Goal: Task Accomplishment & Management: Use online tool/utility

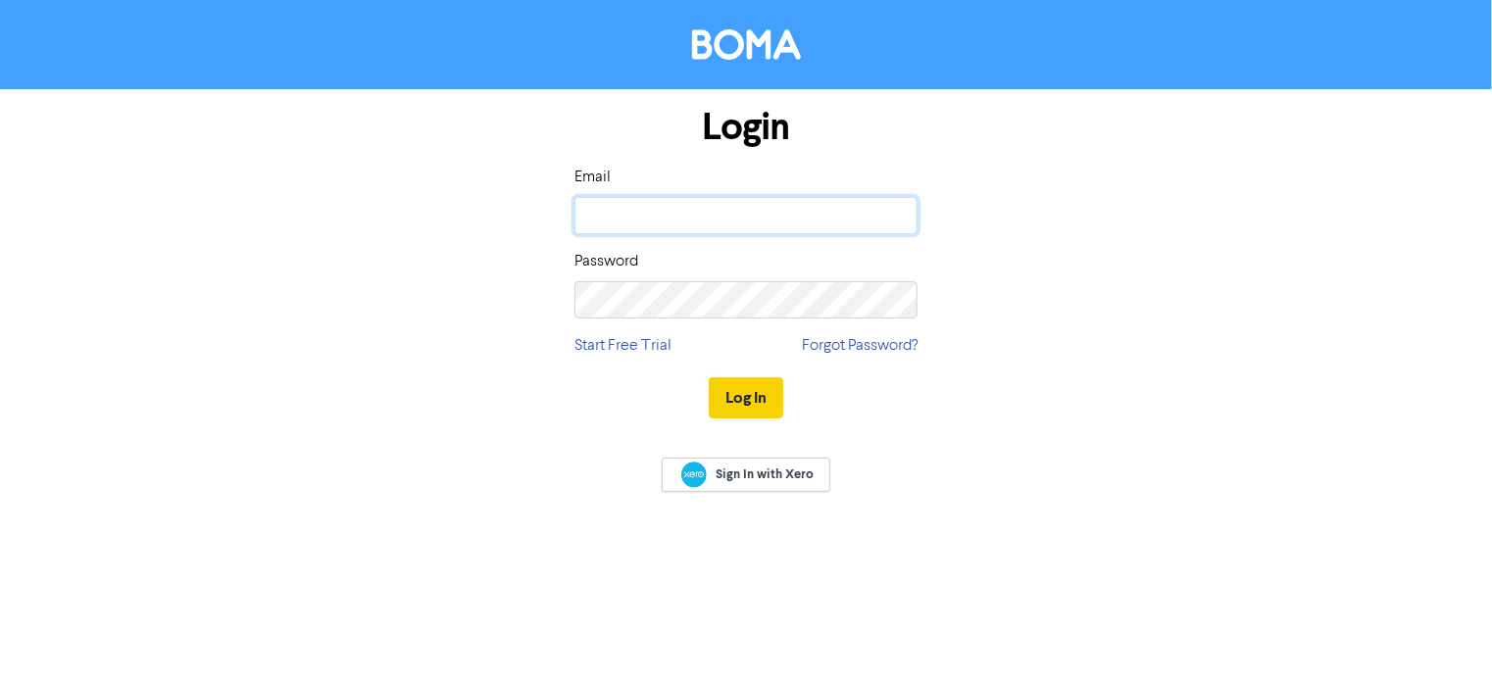
type input "[EMAIL_ADDRESS][DOMAIN_NAME]"
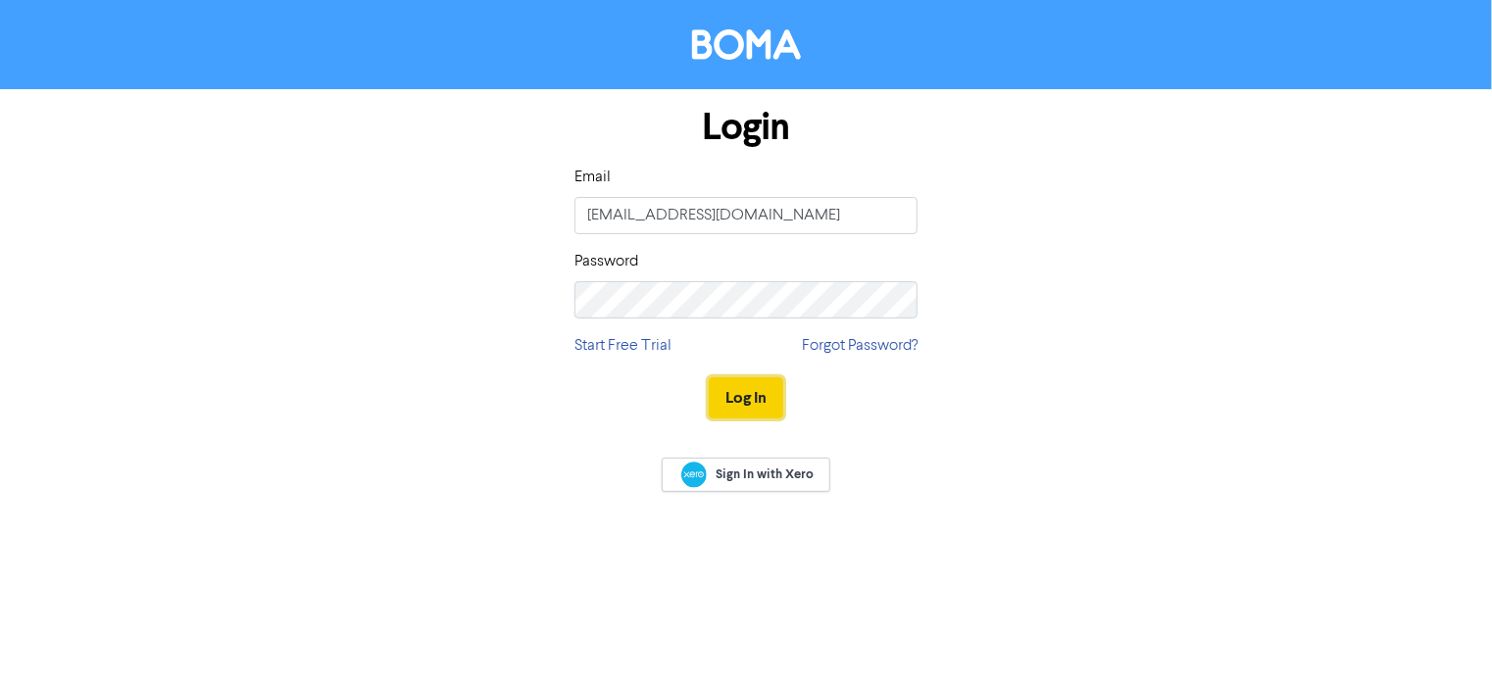
click at [757, 391] on button "Log In" at bounding box center [746, 397] width 75 height 41
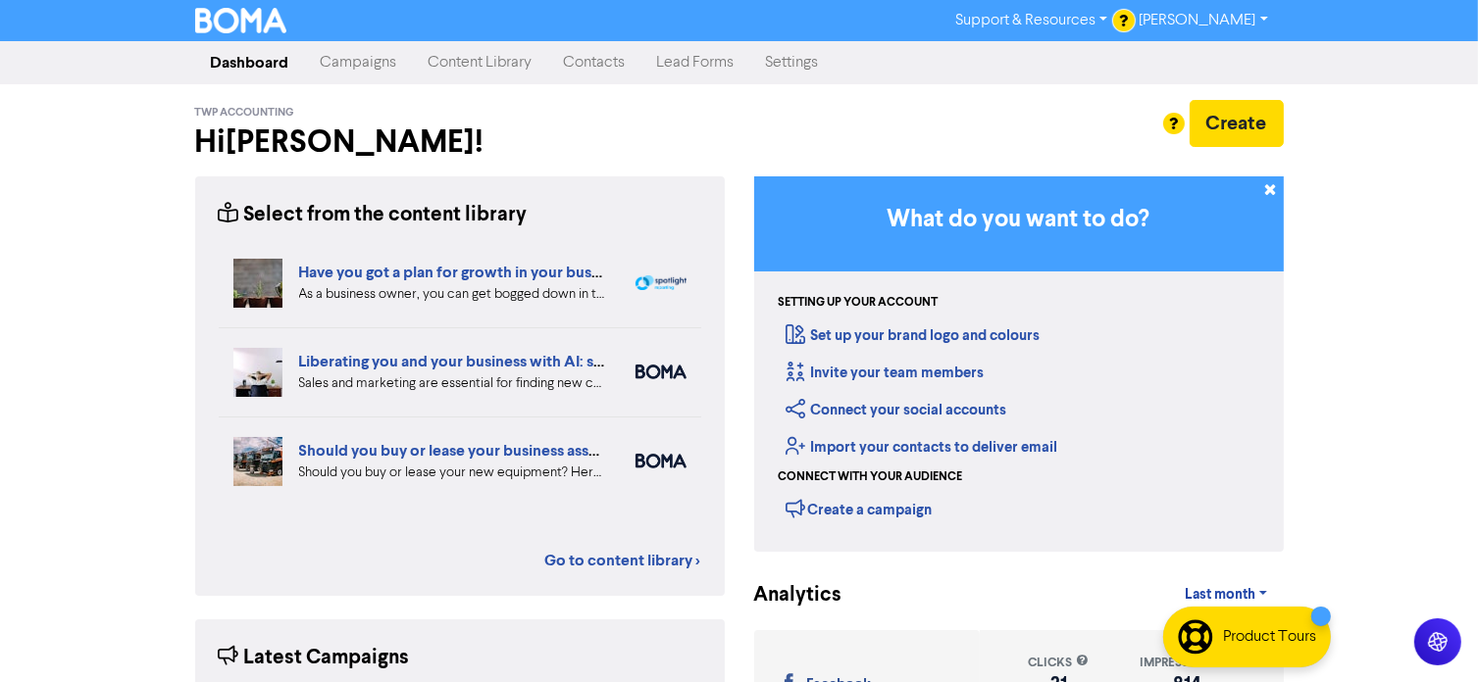
click at [352, 62] on link "Campaigns" at bounding box center [359, 62] width 108 height 39
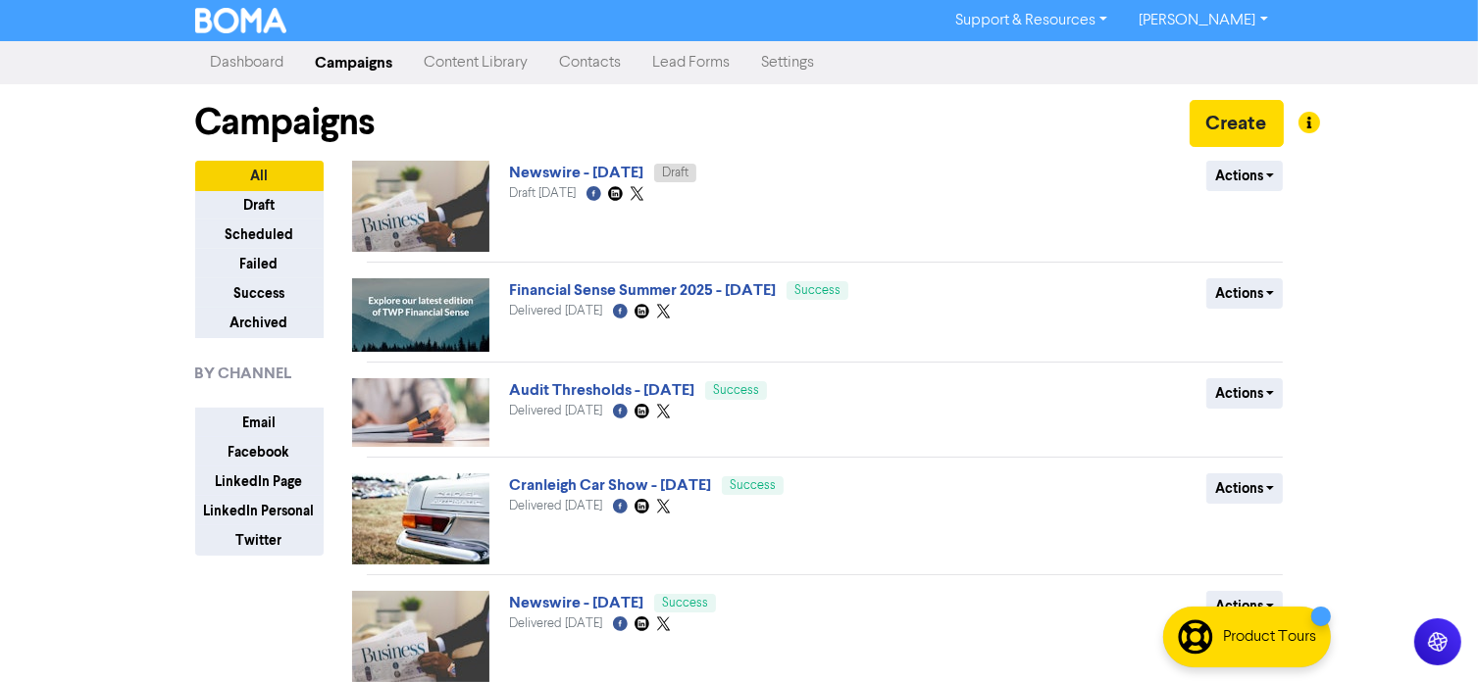
click at [473, 188] on img at bounding box center [420, 206] width 137 height 91
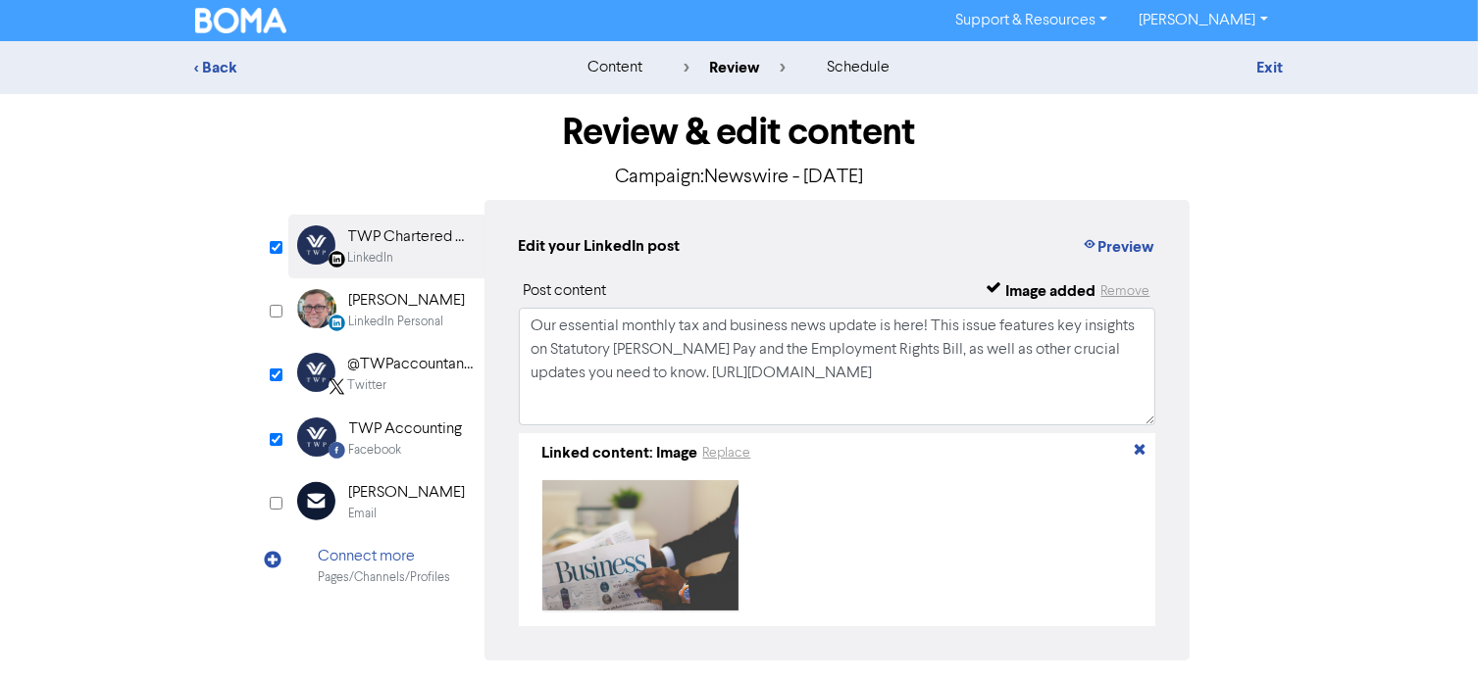
click at [427, 364] on div "@TWPaccountants" at bounding box center [410, 365] width 125 height 24
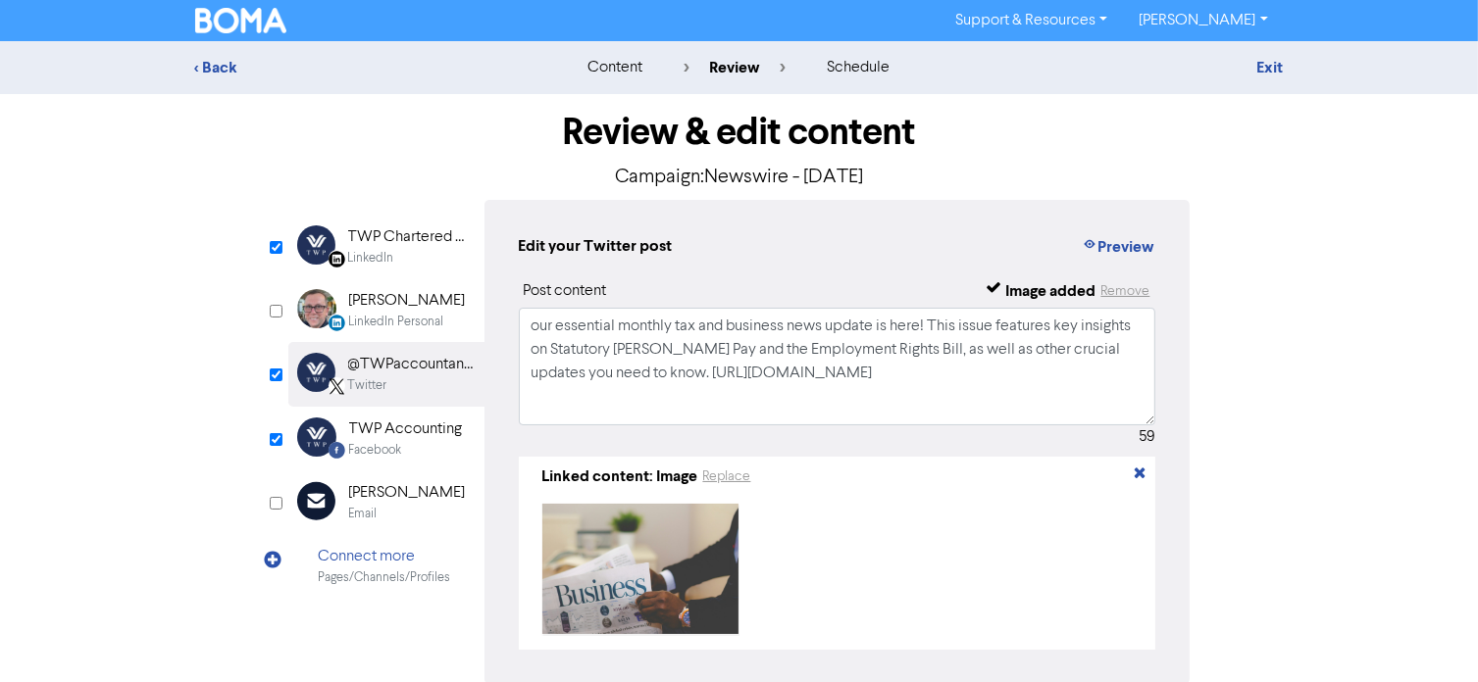
click at [399, 385] on div "Twitter" at bounding box center [410, 385] width 125 height 19
click at [392, 471] on div "Email Created with Sketch. [PERSON_NAME] Email" at bounding box center [386, 503] width 196 height 64
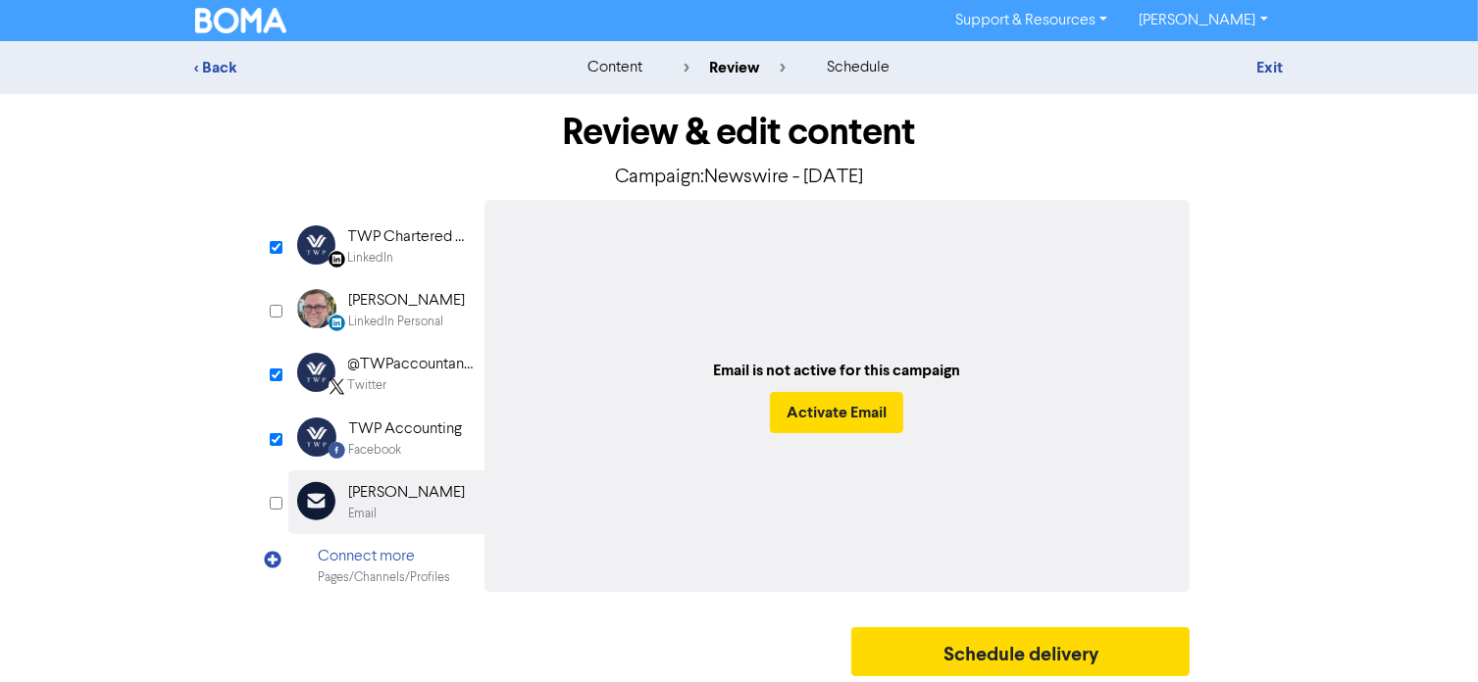
click at [406, 443] on div "Facebook" at bounding box center [406, 450] width 114 height 19
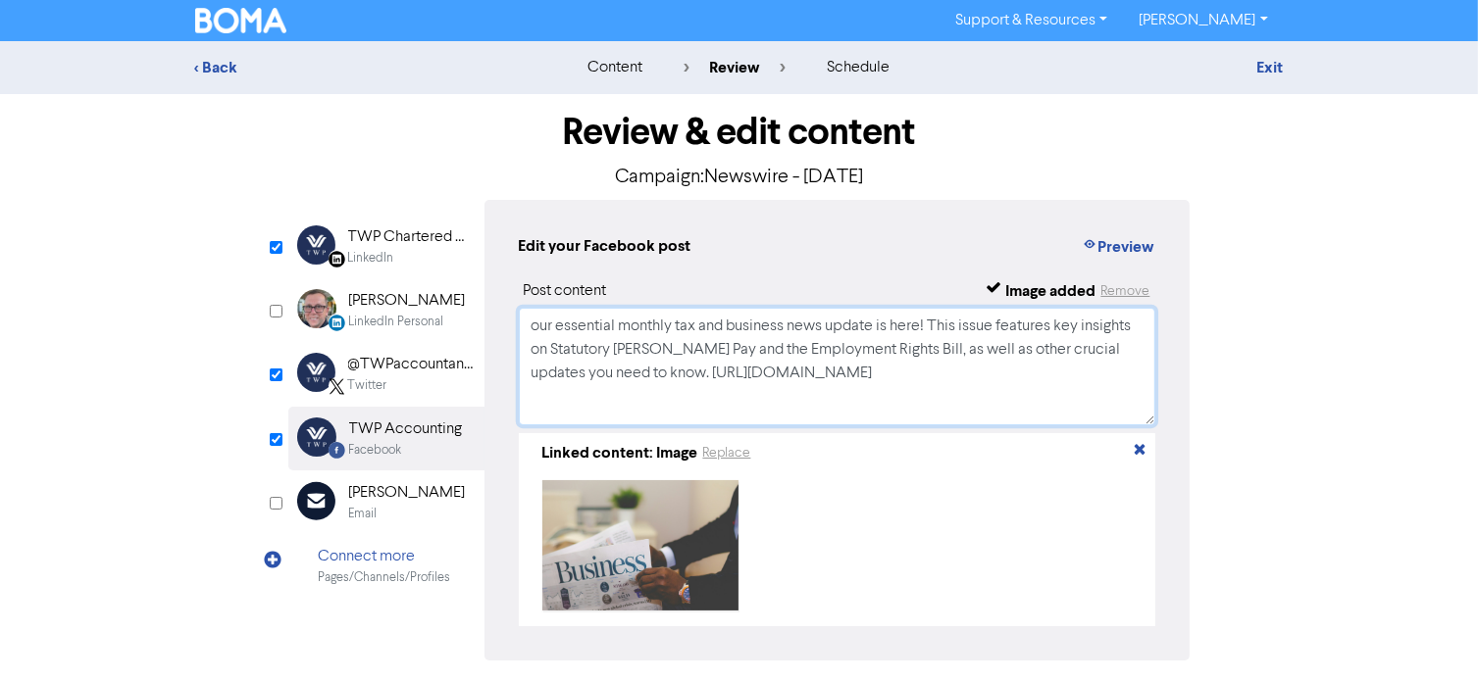
click at [537, 327] on textarea "our essential monthly tax and business news update is here! This issue features…" at bounding box center [837, 367] width 637 height 118
type textarea "Our essential monthly tax and business news update is here! This issue features…"
click at [403, 247] on div "TWP Chartered Accountants" at bounding box center [410, 238] width 125 height 24
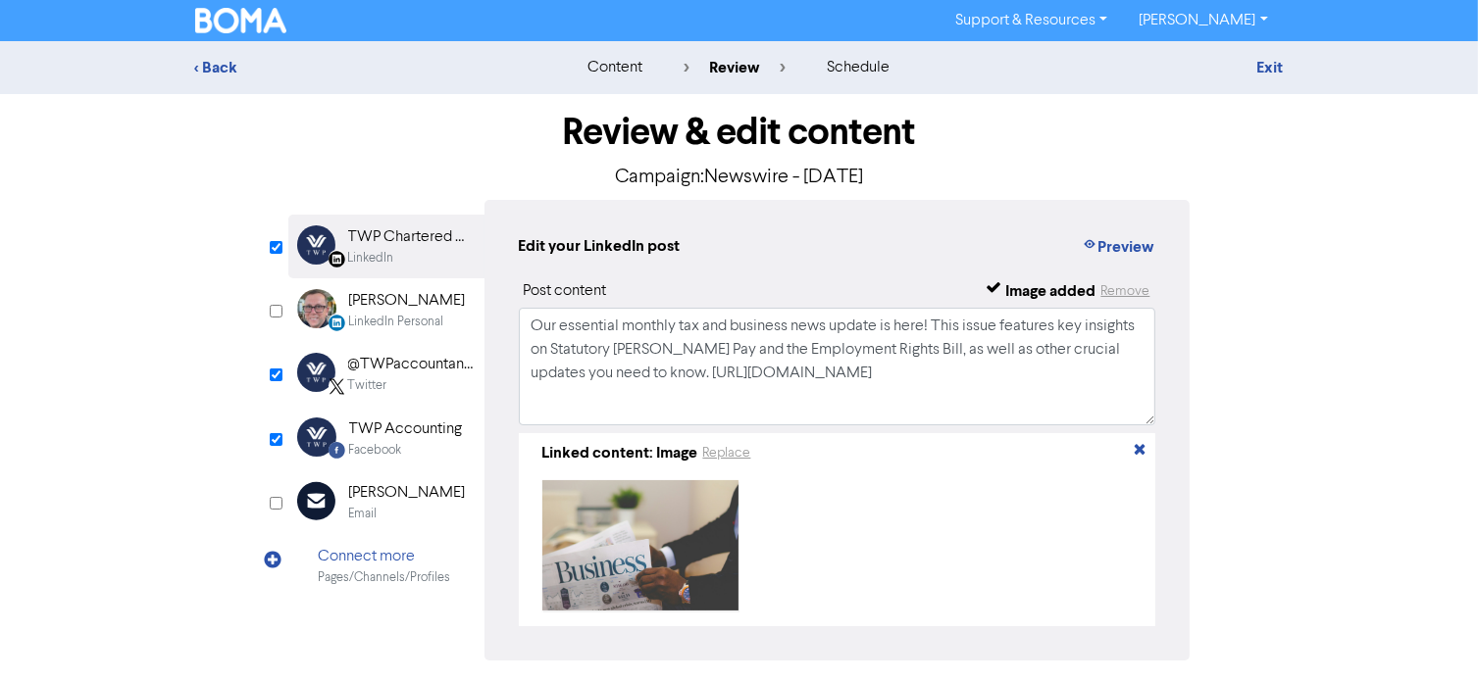
click at [414, 368] on div "@TWPaccountants" at bounding box center [410, 365] width 125 height 24
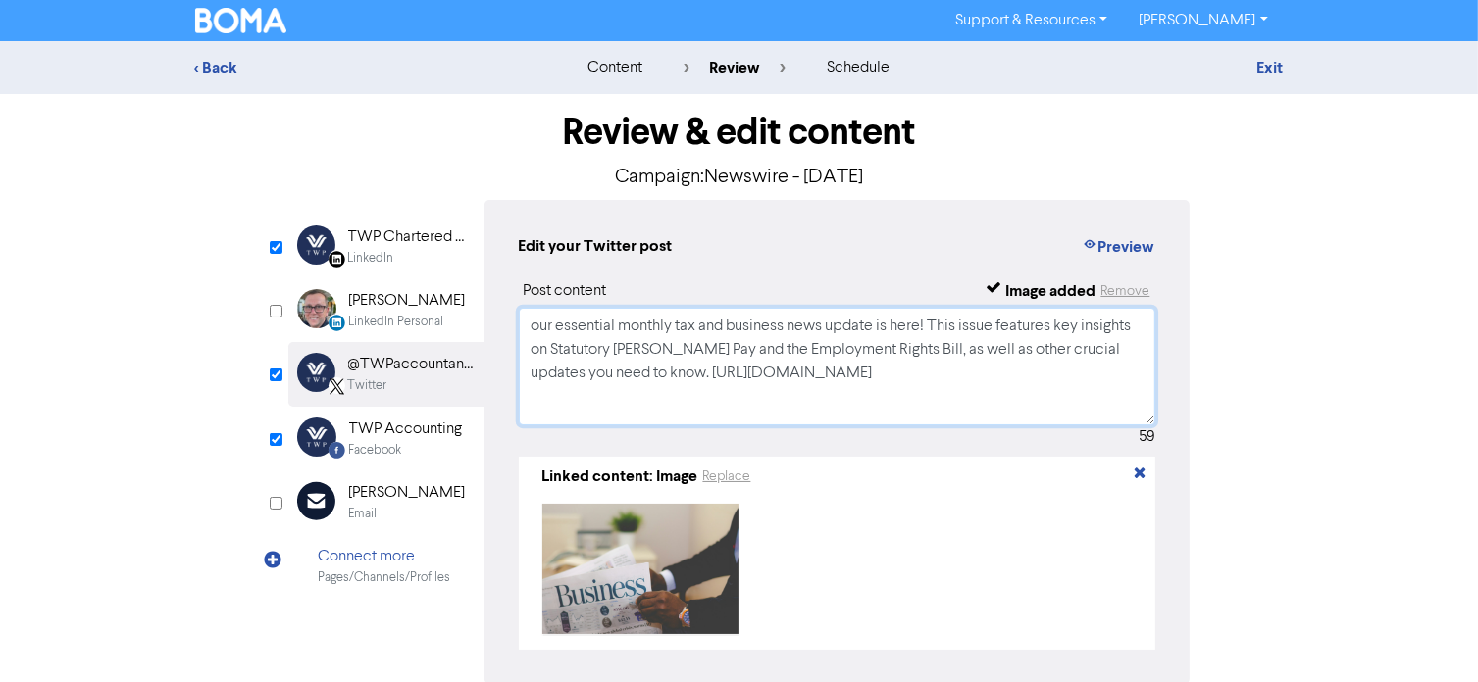
click at [537, 329] on textarea "our essential monthly tax and business news update is here! This issue features…" at bounding box center [837, 367] width 637 height 118
type textarea "Our essential monthly tax and business news update is here! This issue features…"
click at [422, 449] on div "Facebook" at bounding box center [406, 450] width 114 height 19
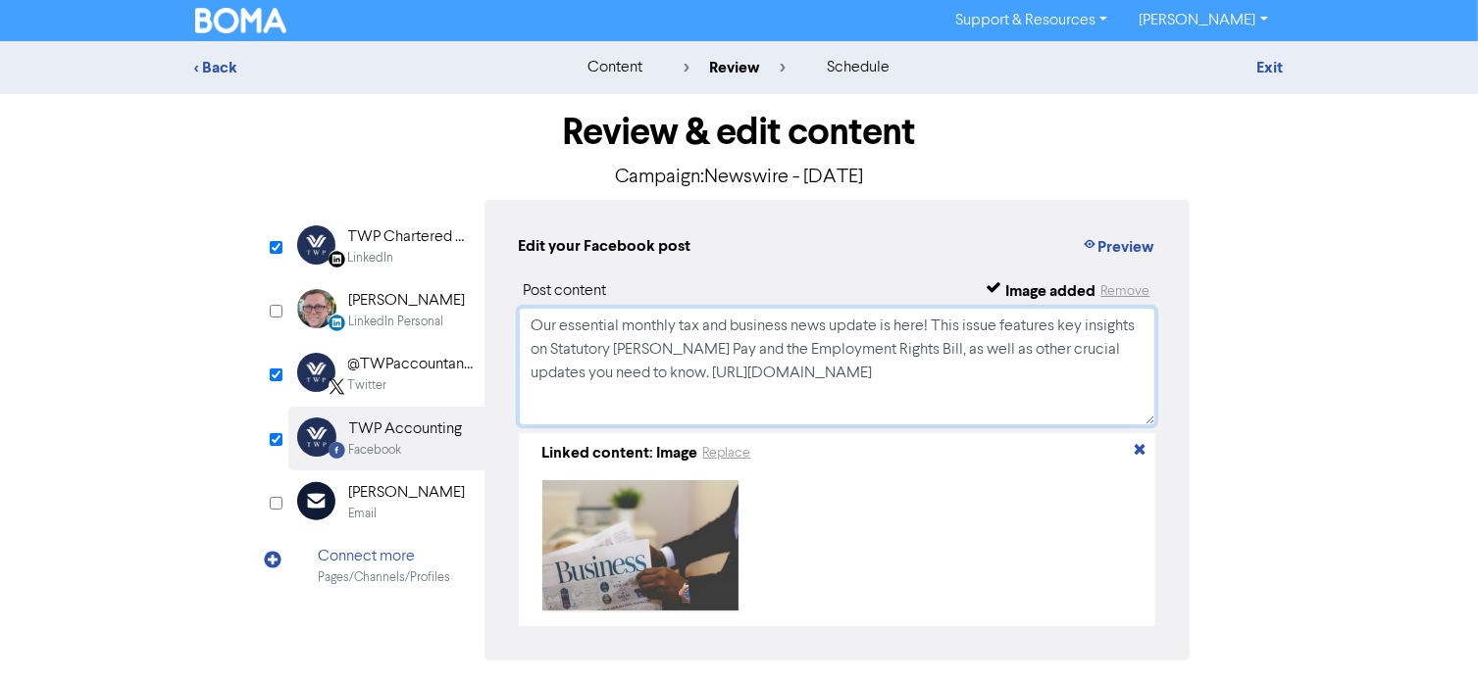
click at [578, 400] on textarea "Our essential monthly tax and business news update is here! This issue features…" at bounding box center [837, 367] width 637 height 118
drag, startPoint x: 530, startPoint y: 328, endPoint x: 626, endPoint y: 381, distance: 108.8
click at [626, 381] on textarea "Our essential monthly tax and business news update is here! This issue features…" at bounding box center [837, 367] width 637 height 118
click at [404, 379] on div "Twitter" at bounding box center [410, 385] width 125 height 19
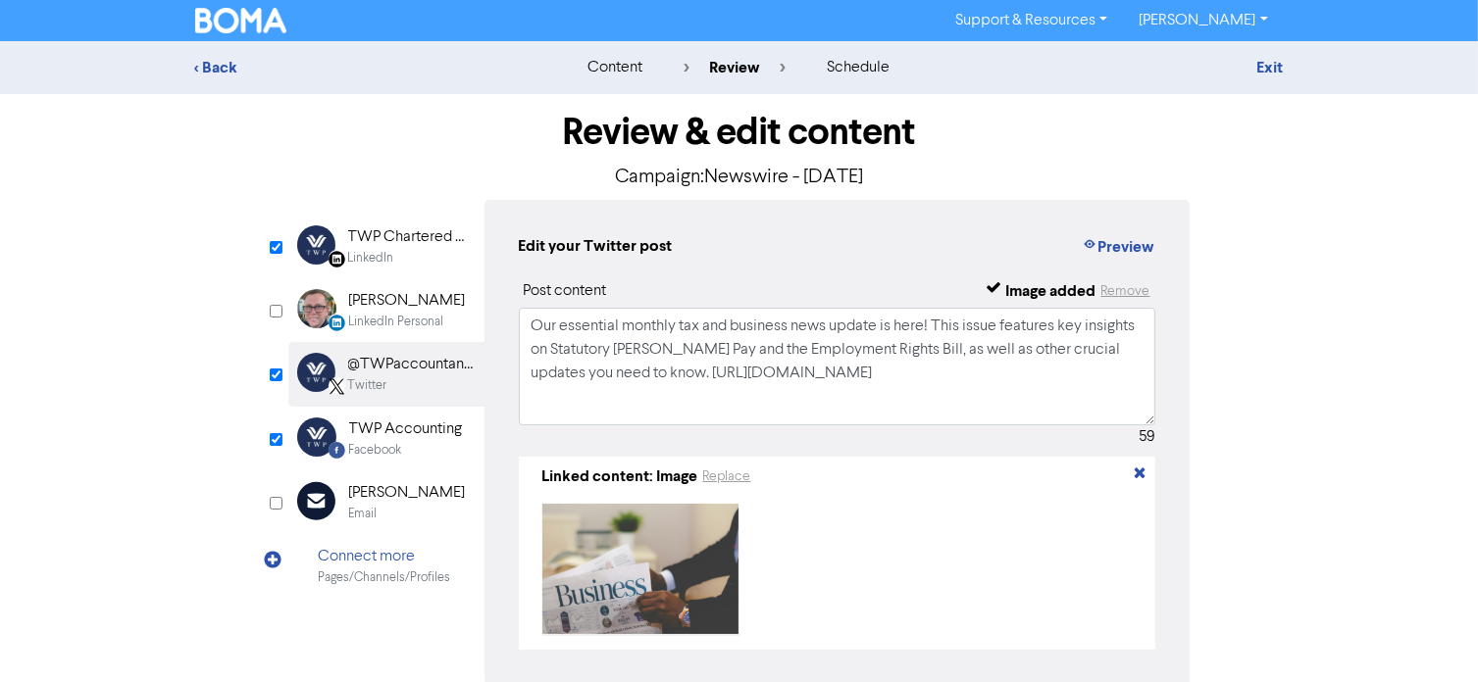
click at [400, 252] on div "LinkedIn" at bounding box center [410, 258] width 125 height 19
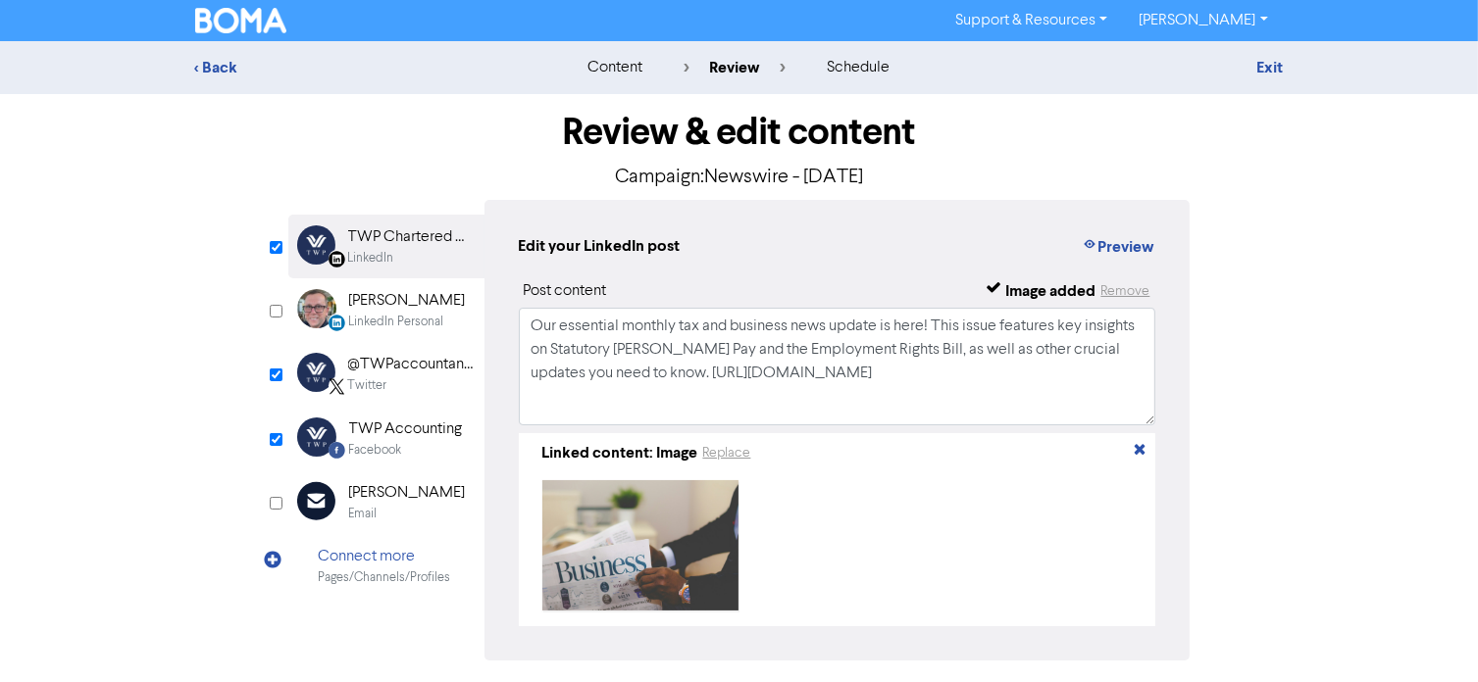
click at [400, 376] on div "@TWPaccountants" at bounding box center [410, 365] width 125 height 24
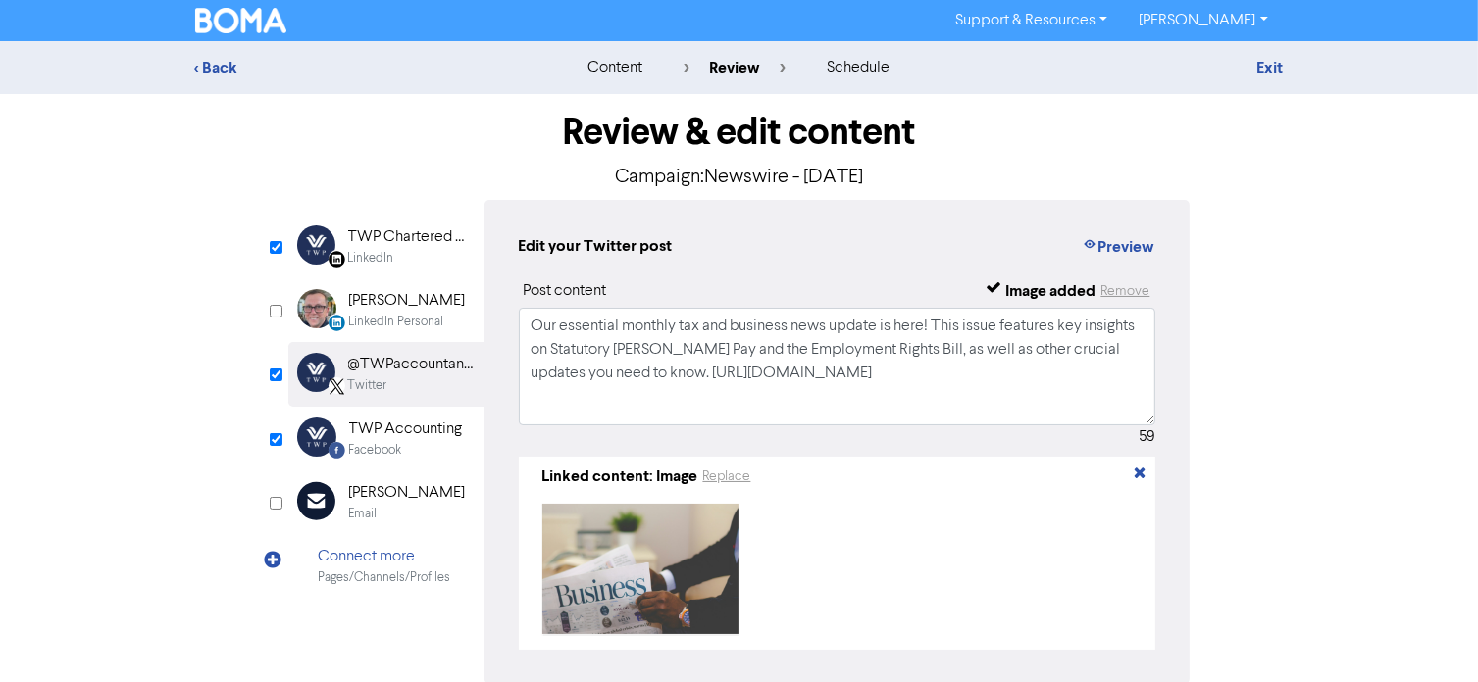
click at [422, 233] on div "TWP Chartered Accountants" at bounding box center [410, 238] width 125 height 24
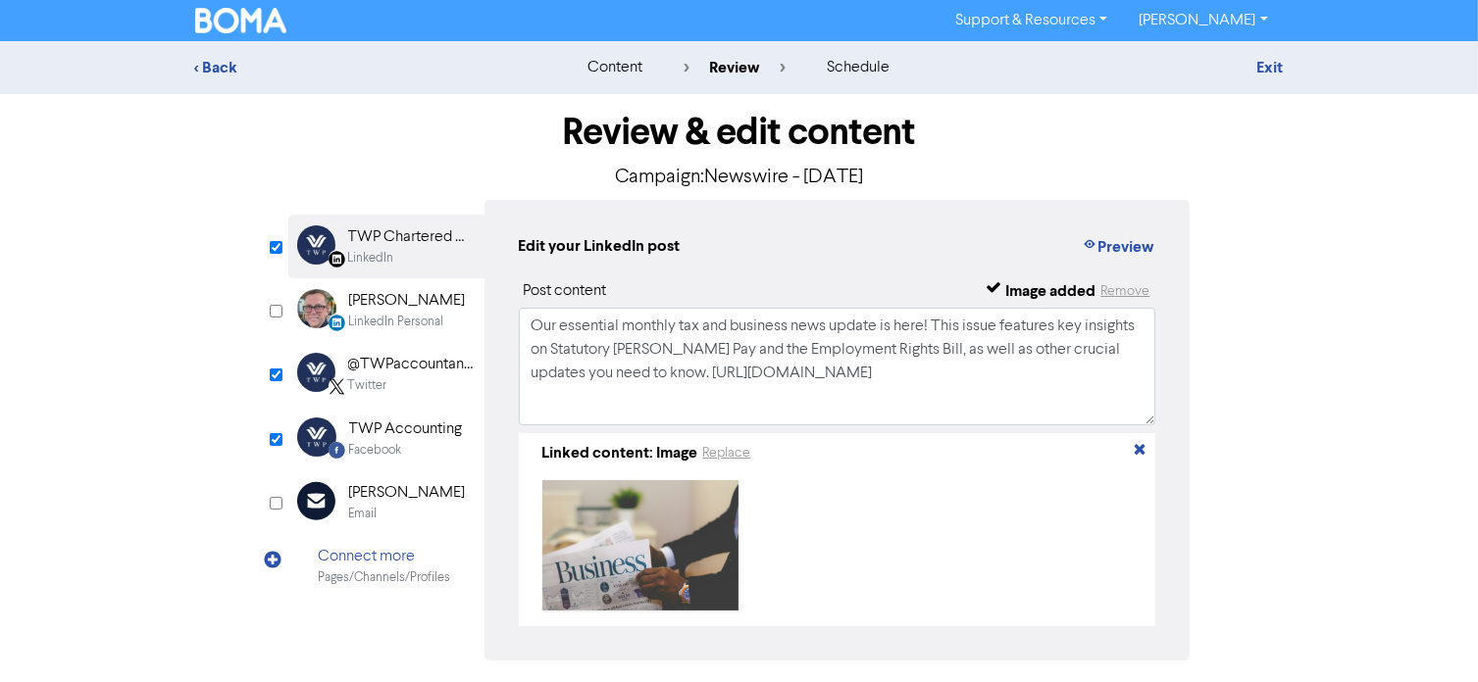
click at [410, 363] on div "@TWPaccountants" at bounding box center [410, 365] width 125 height 24
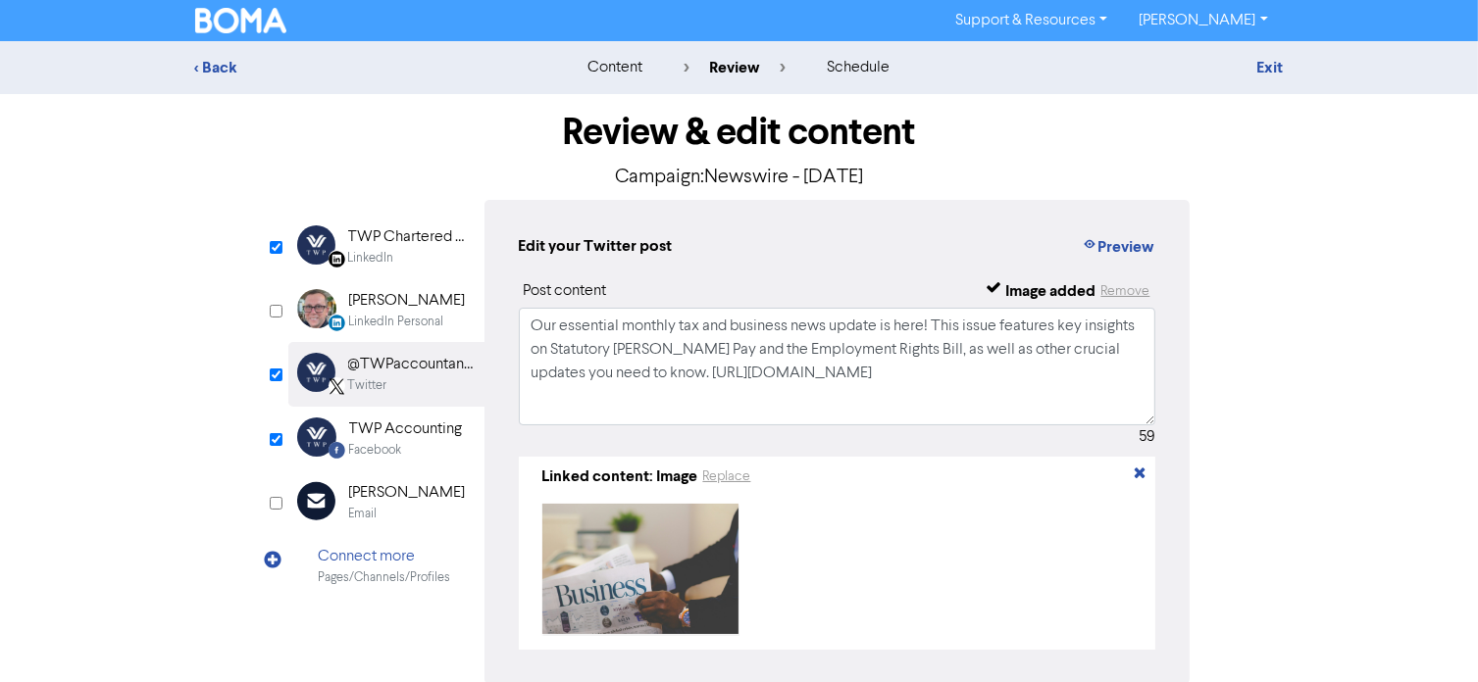
click at [376, 226] on div "TWP Chartered Accountants" at bounding box center [410, 238] width 125 height 24
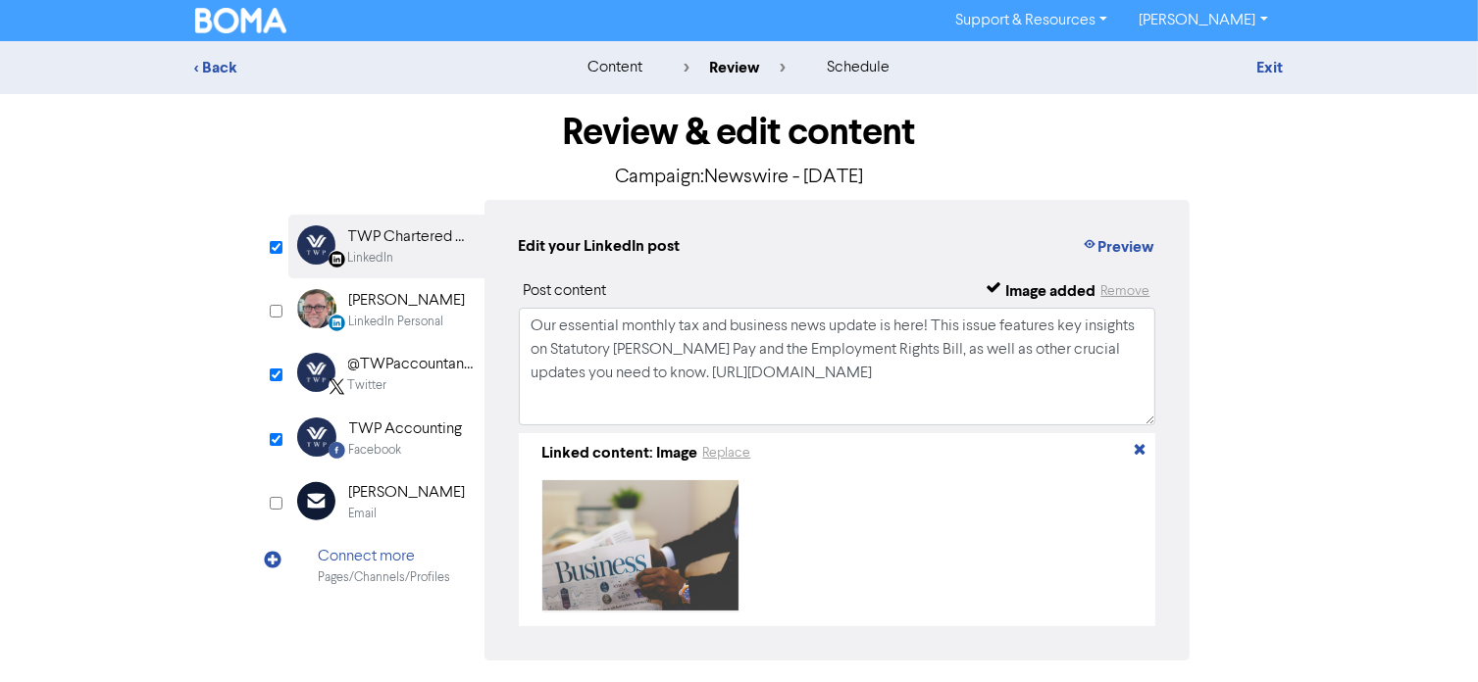
click at [438, 382] on div "Twitter" at bounding box center [410, 385] width 125 height 19
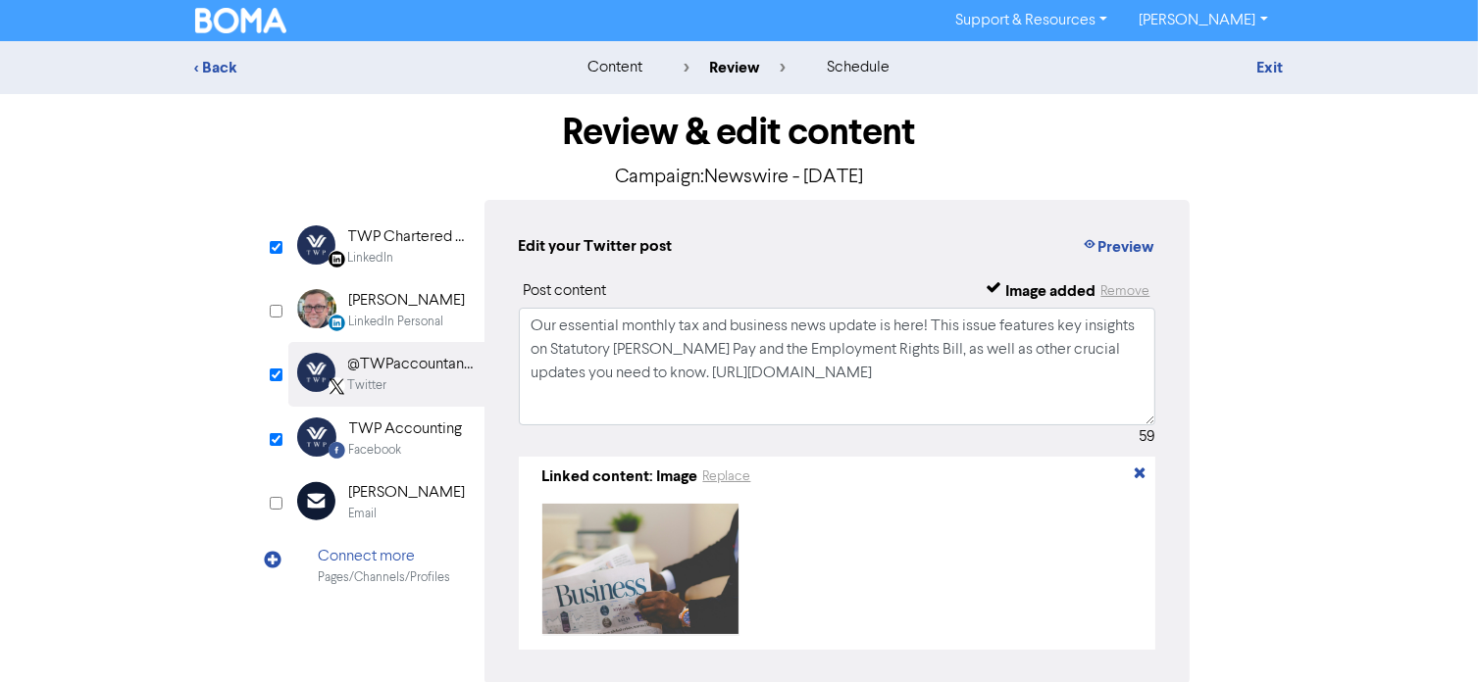
click at [417, 433] on div "TWP Accounting" at bounding box center [406, 430] width 114 height 24
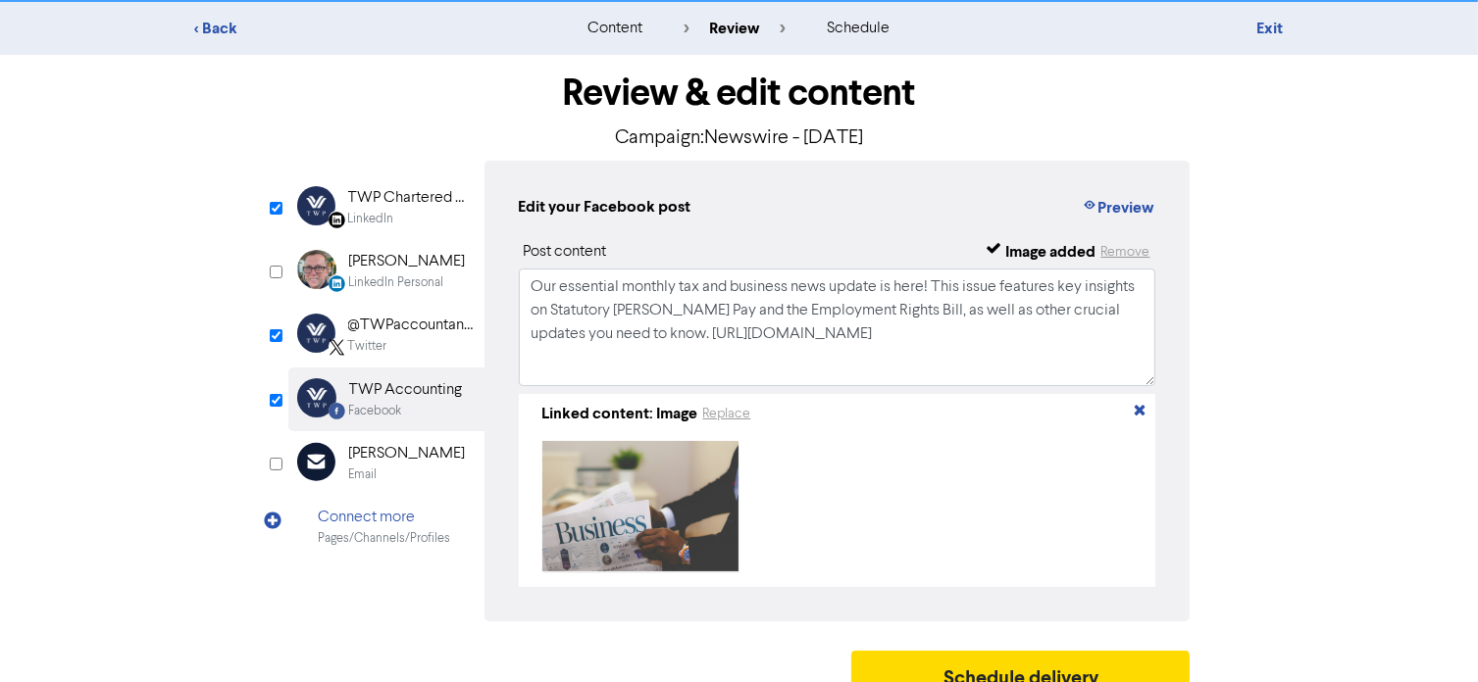
scroll to position [74, 0]
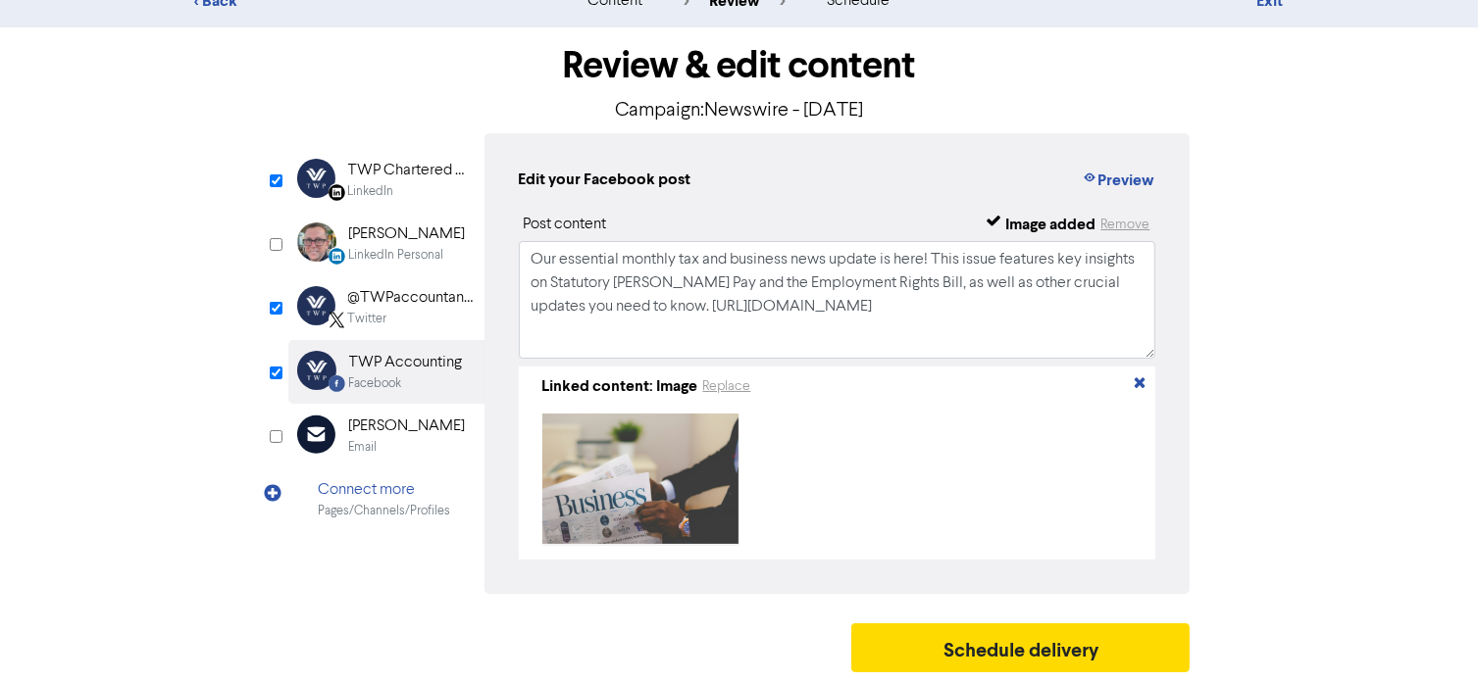
click at [383, 173] on div "TWP Chartered Accountants" at bounding box center [410, 171] width 125 height 24
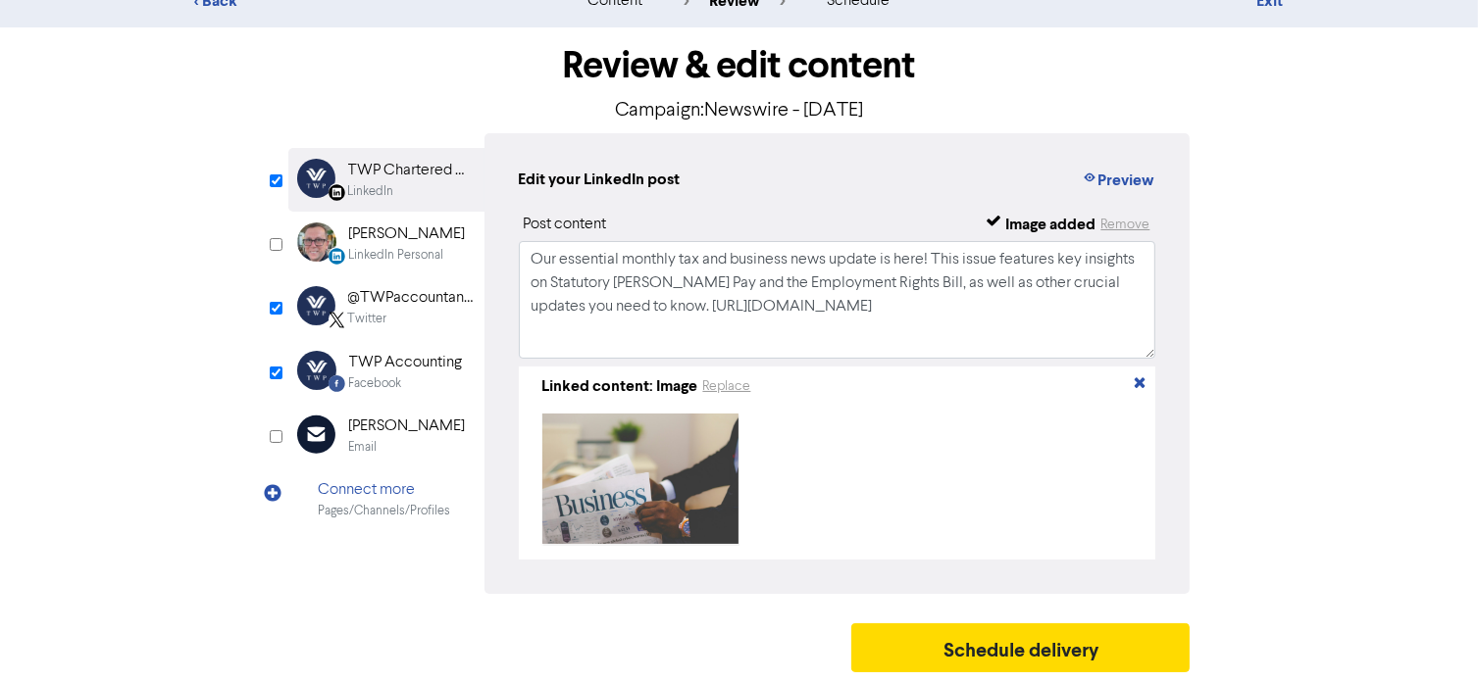
click at [402, 291] on div "@TWPaccountants" at bounding box center [410, 298] width 125 height 24
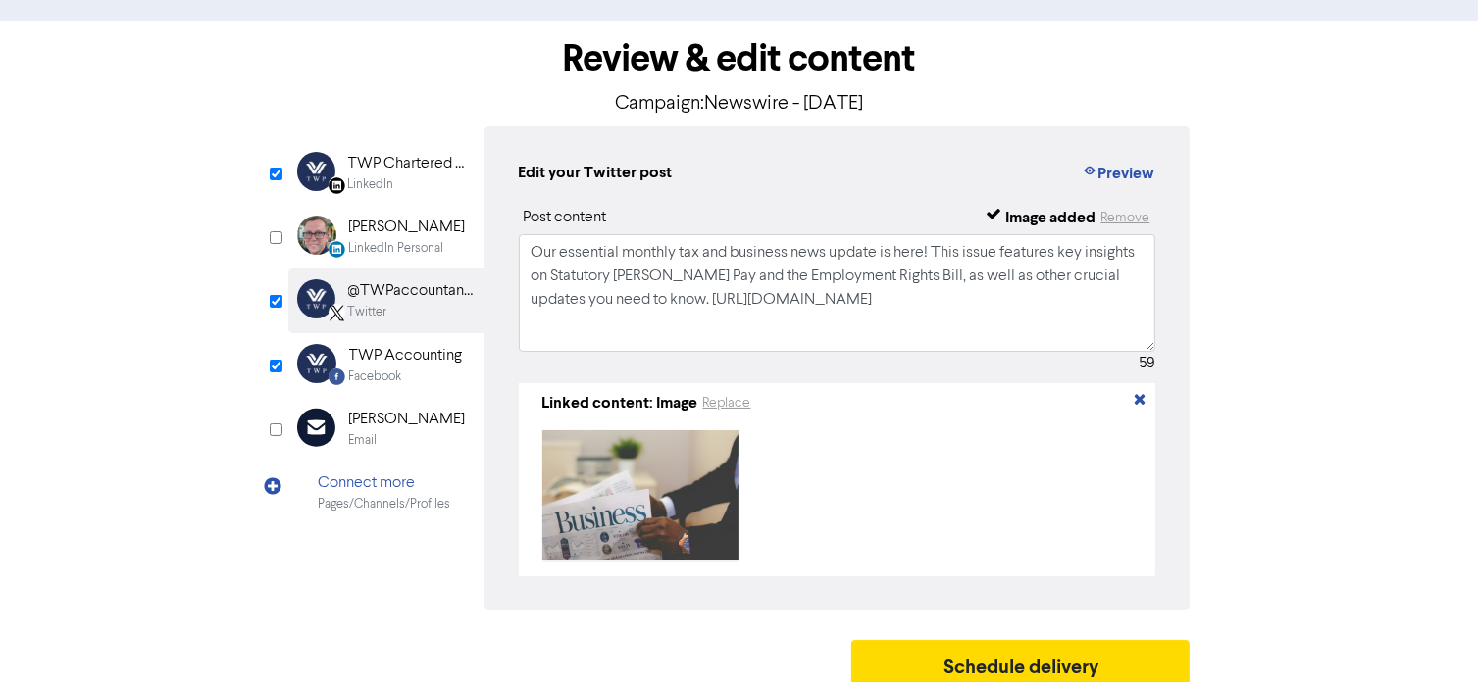
click at [407, 192] on div "LinkedIn" at bounding box center [410, 185] width 125 height 19
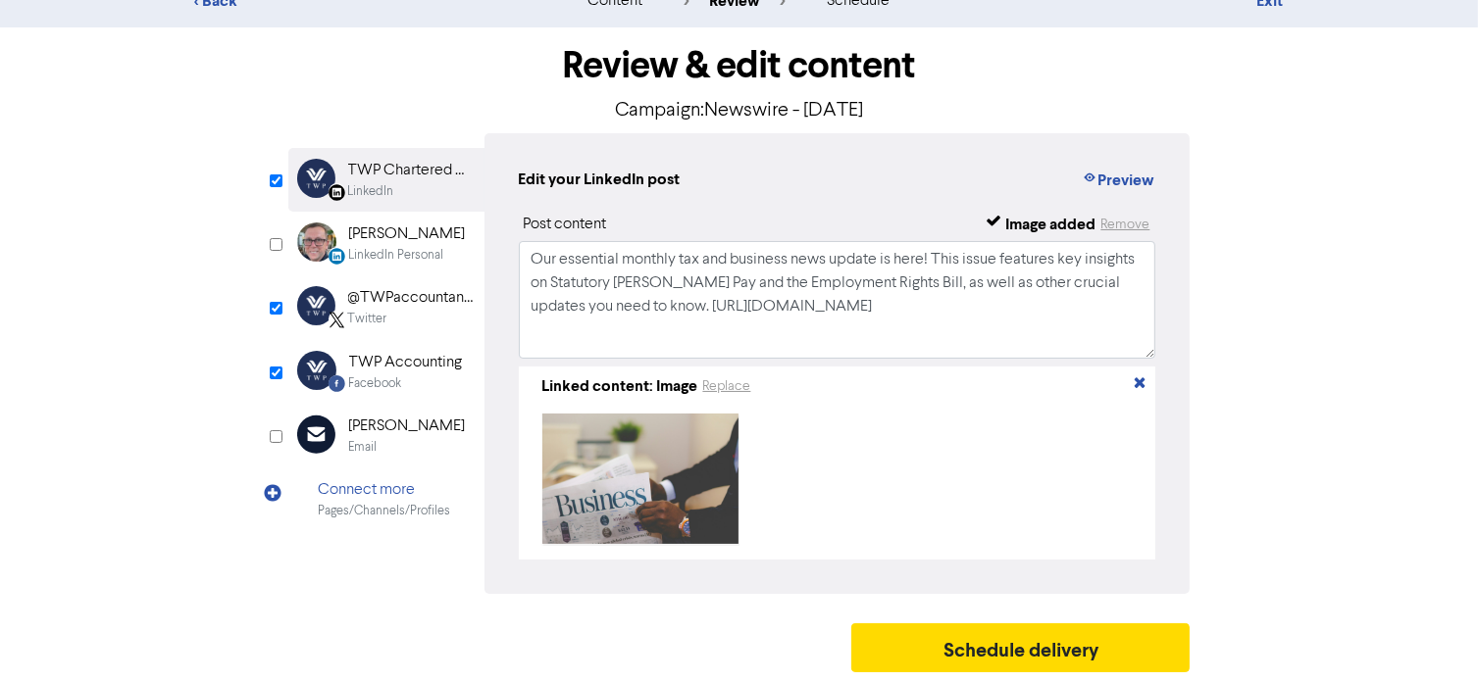
click at [411, 300] on div "@TWPaccountants" at bounding box center [410, 298] width 125 height 24
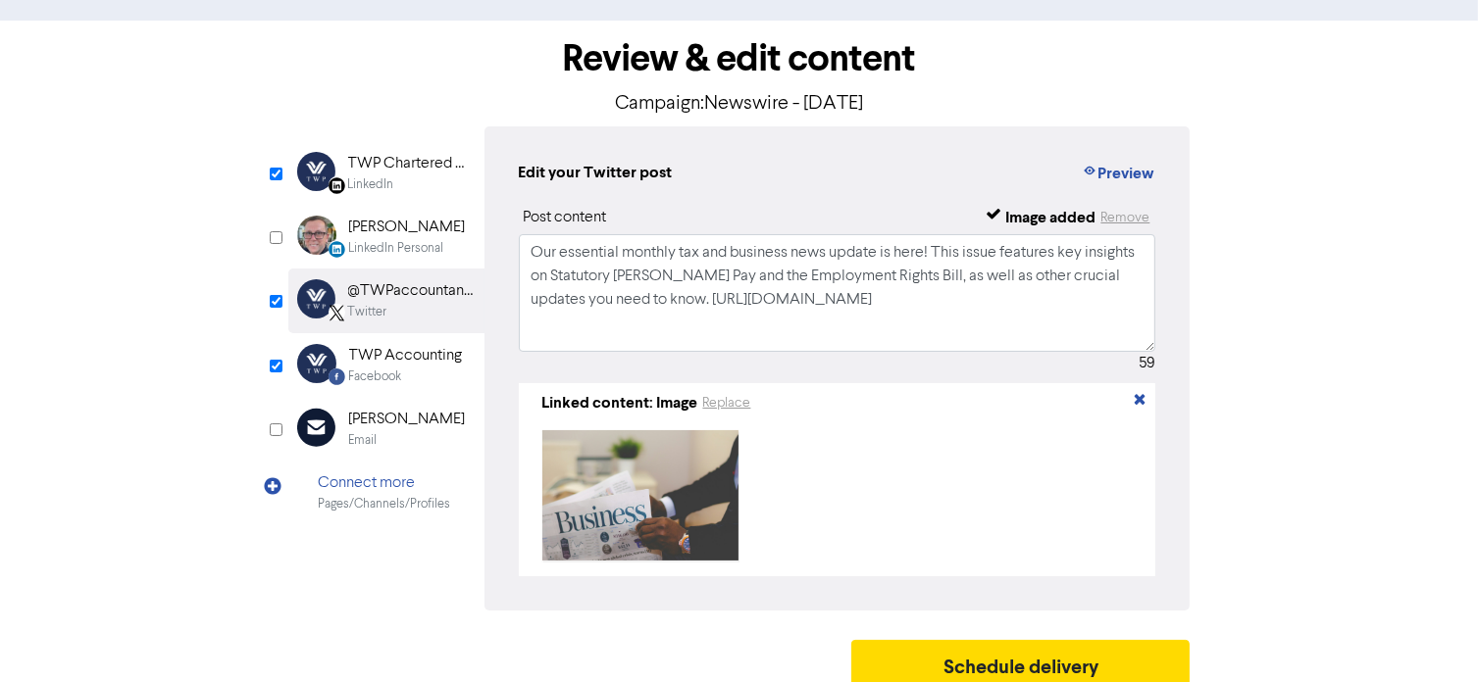
click at [408, 364] on div "TWP Accounting" at bounding box center [406, 356] width 114 height 24
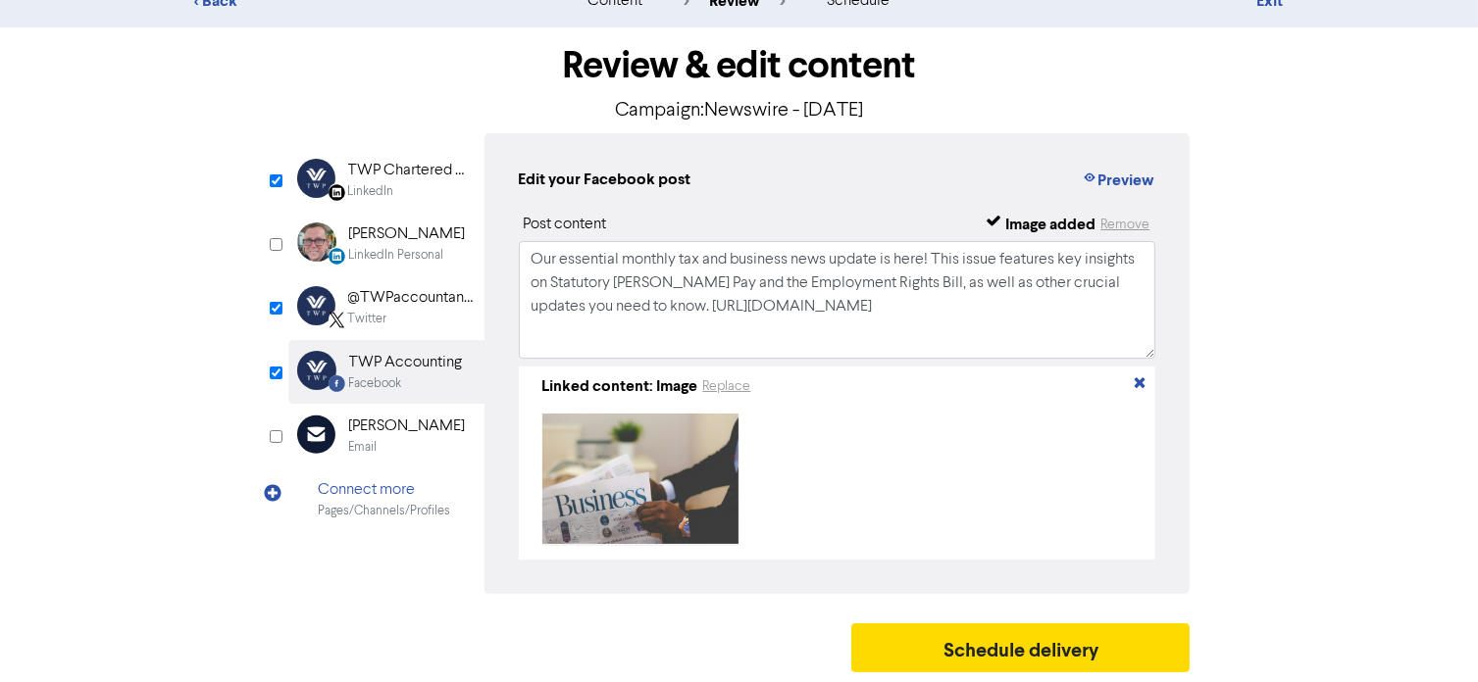
click at [408, 364] on div "TWP Accounting" at bounding box center [406, 363] width 114 height 24
click at [392, 182] on div "LinkedIn" at bounding box center [371, 191] width 46 height 19
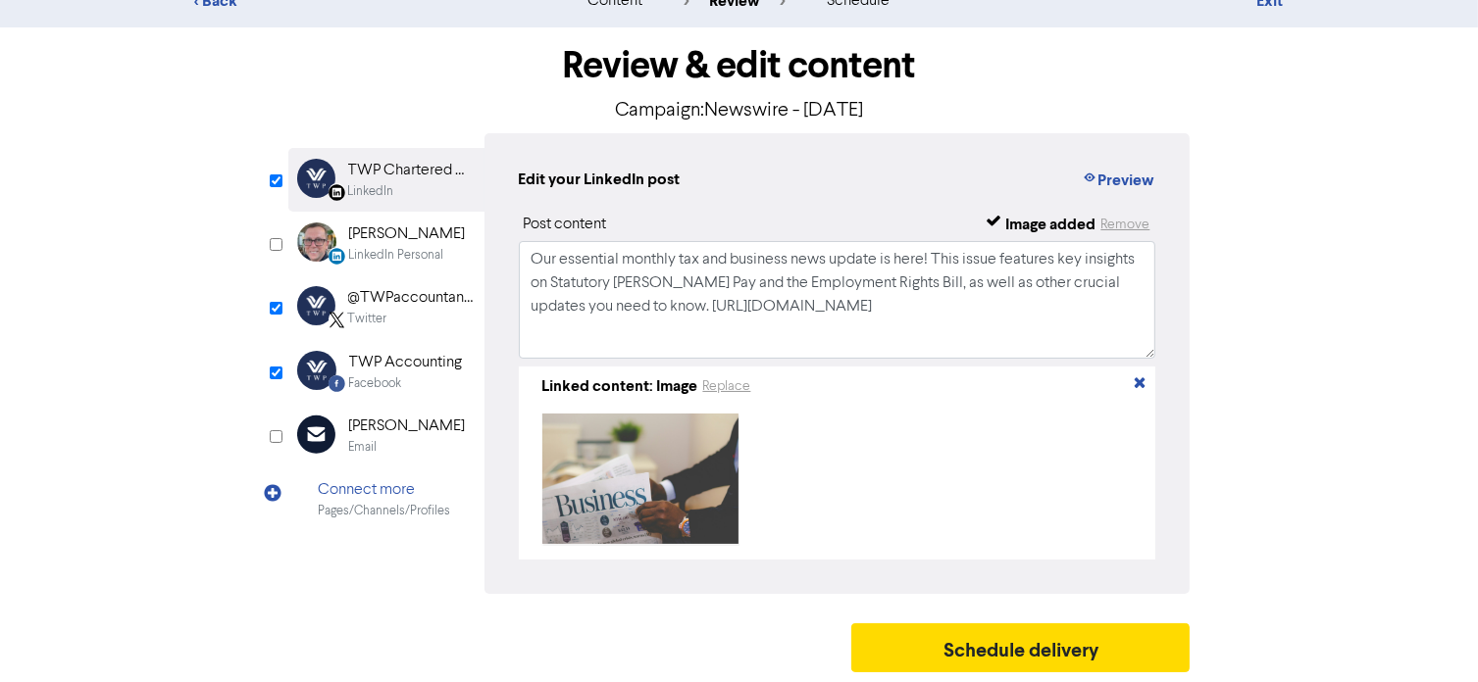
click at [388, 310] on div "Twitter" at bounding box center [410, 319] width 125 height 19
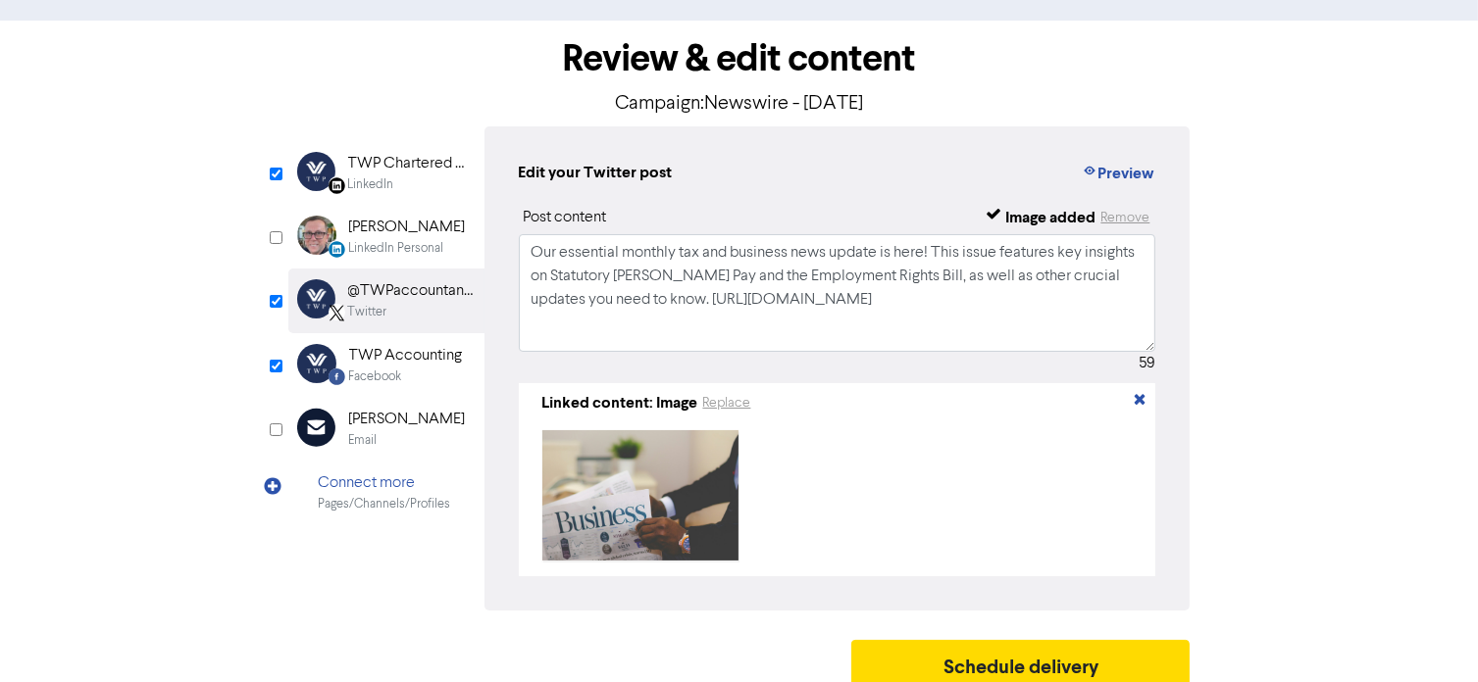
click at [422, 179] on div "LinkedIn" at bounding box center [410, 185] width 125 height 19
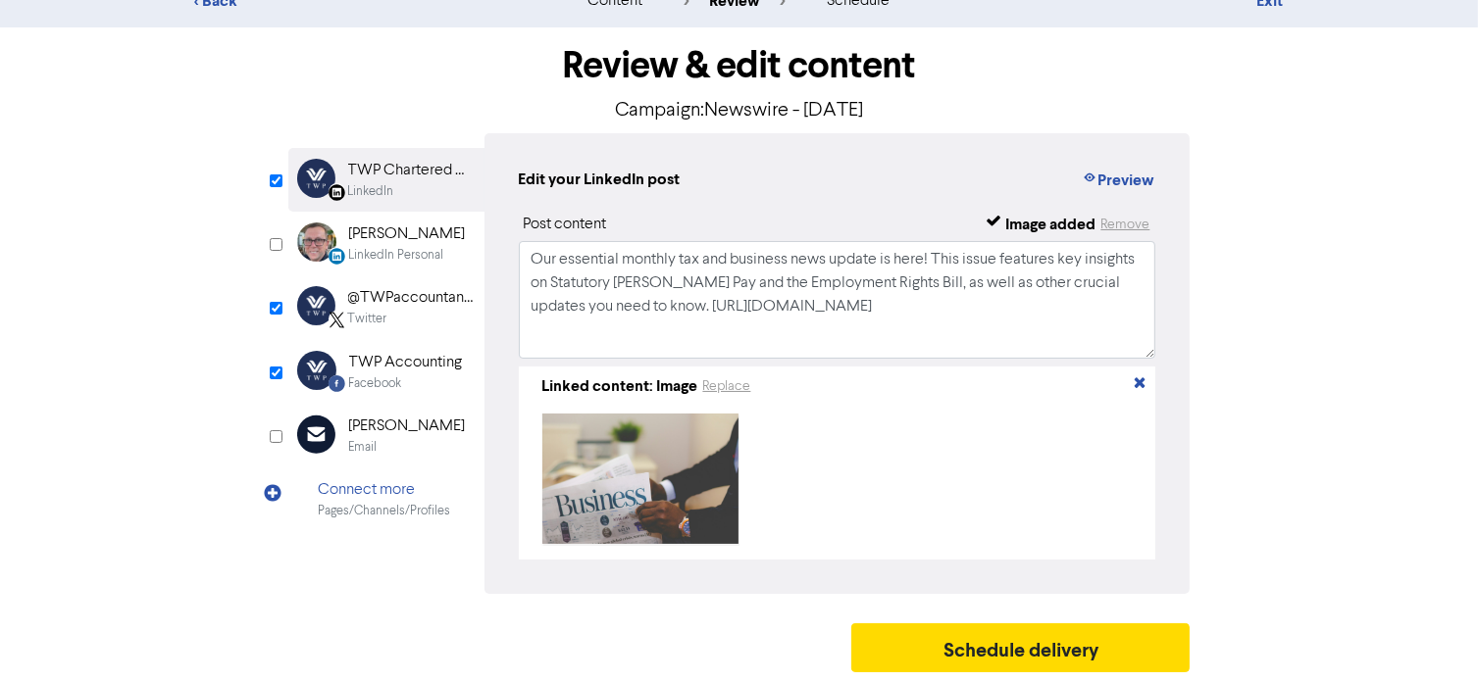
click at [424, 375] on div "Facebook" at bounding box center [406, 384] width 114 height 19
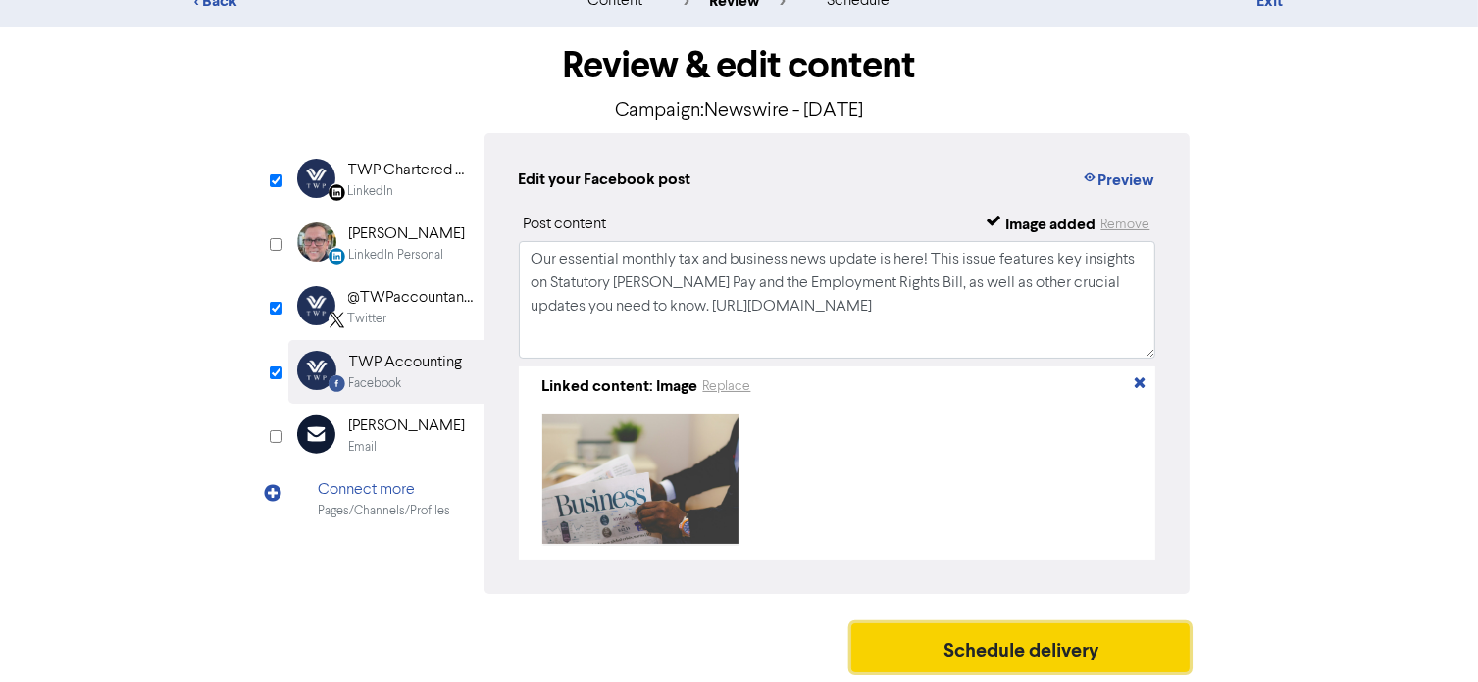
click at [951, 653] on button "Schedule delivery" at bounding box center [1020, 648] width 339 height 49
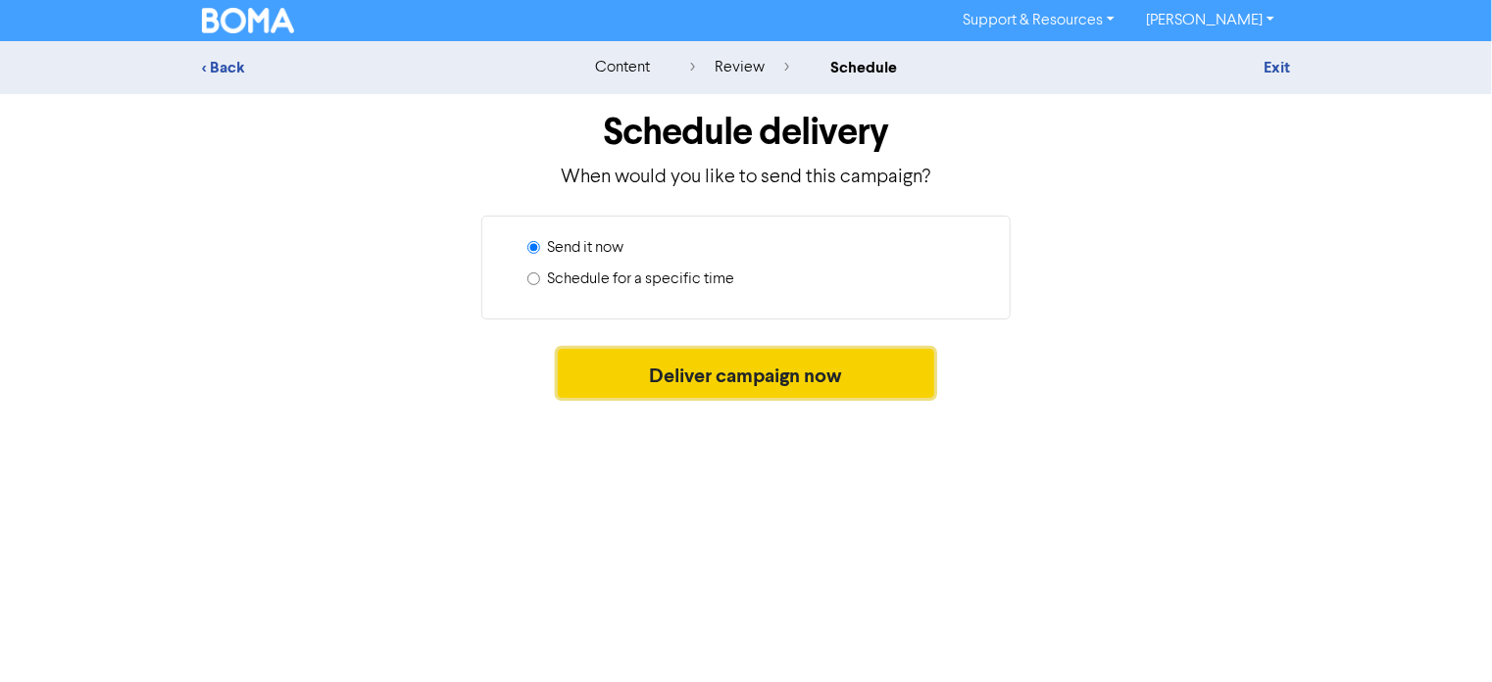
click at [777, 381] on button "Deliver campaign now" at bounding box center [746, 373] width 377 height 49
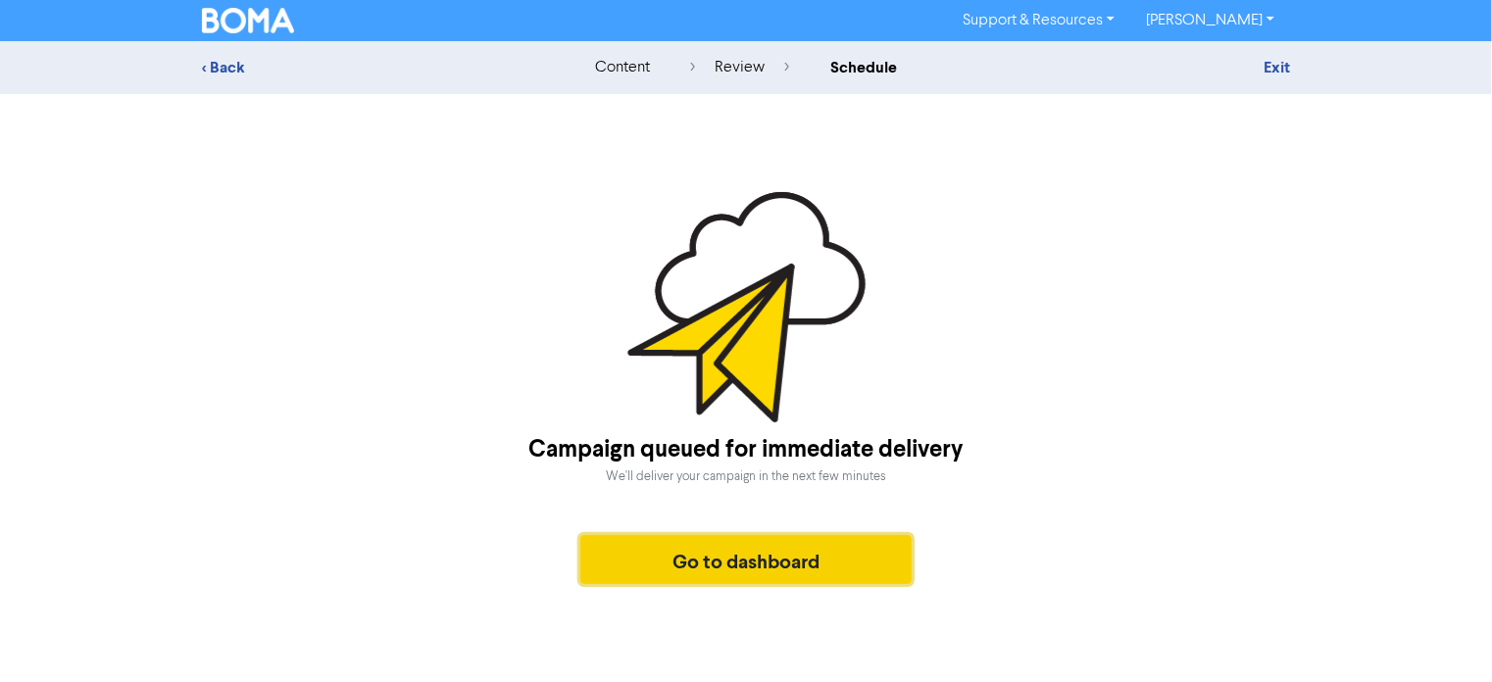
click at [753, 552] on button "Go to dashboard" at bounding box center [745, 559] width 331 height 49
